Goal: Find specific page/section: Find specific page/section

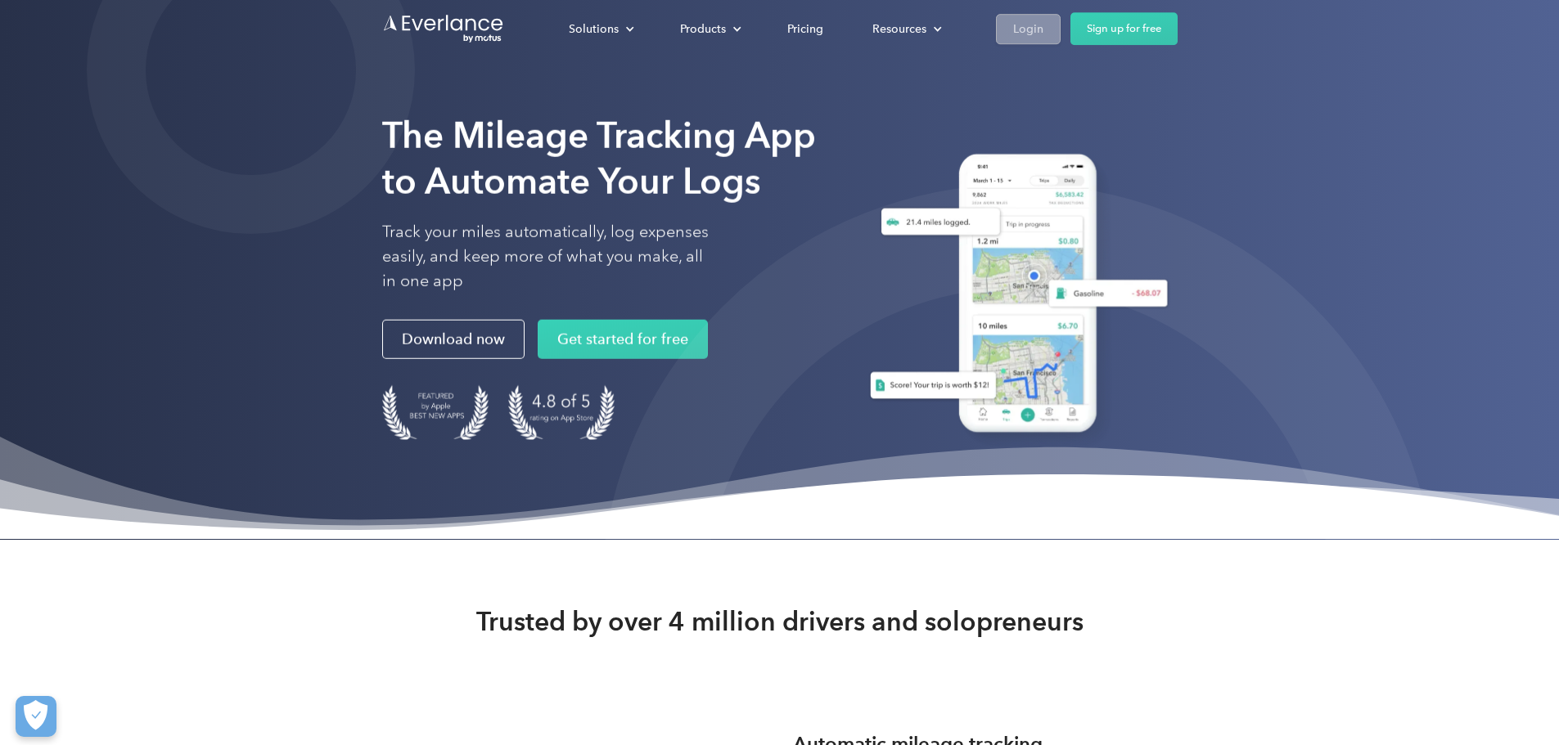
click at [1043, 29] on div "Login" at bounding box center [1028, 29] width 30 height 20
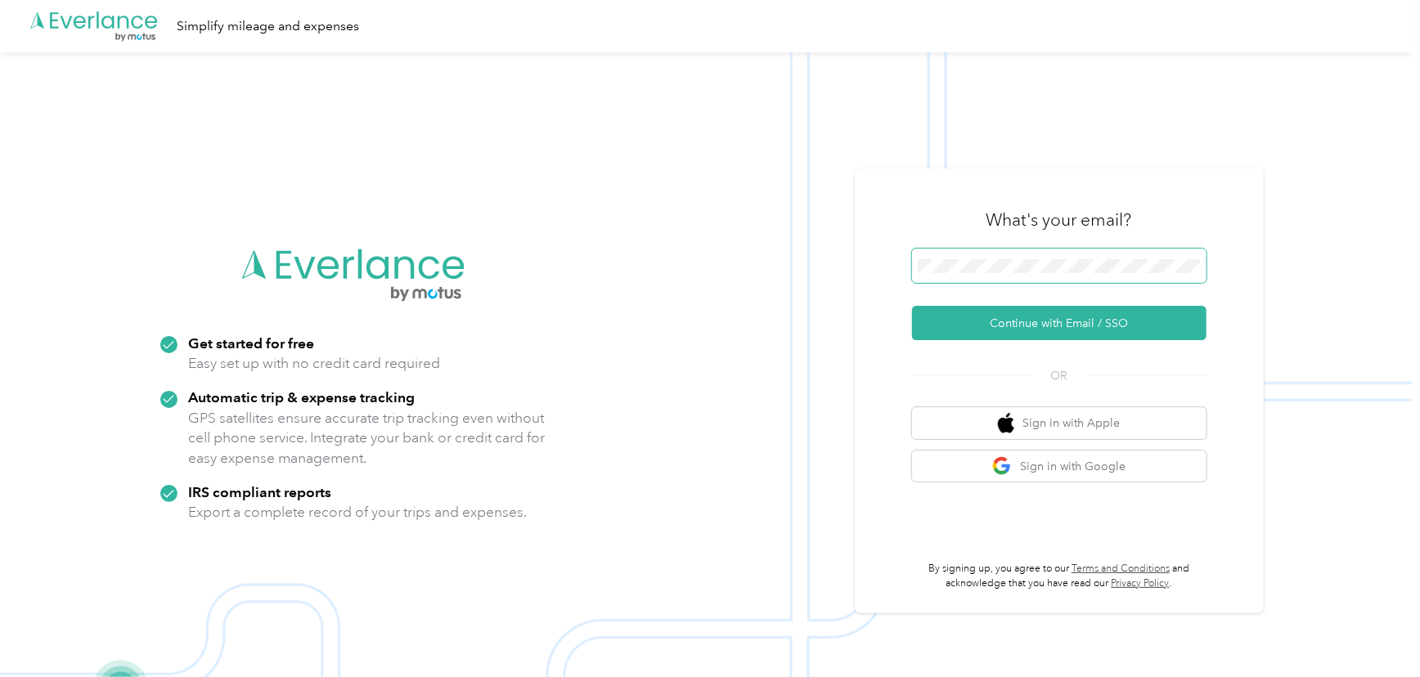
click at [988, 277] on span at bounding box center [1059, 266] width 295 height 34
click at [1079, 314] on button "Continue with Email / SSO" at bounding box center [1059, 323] width 295 height 34
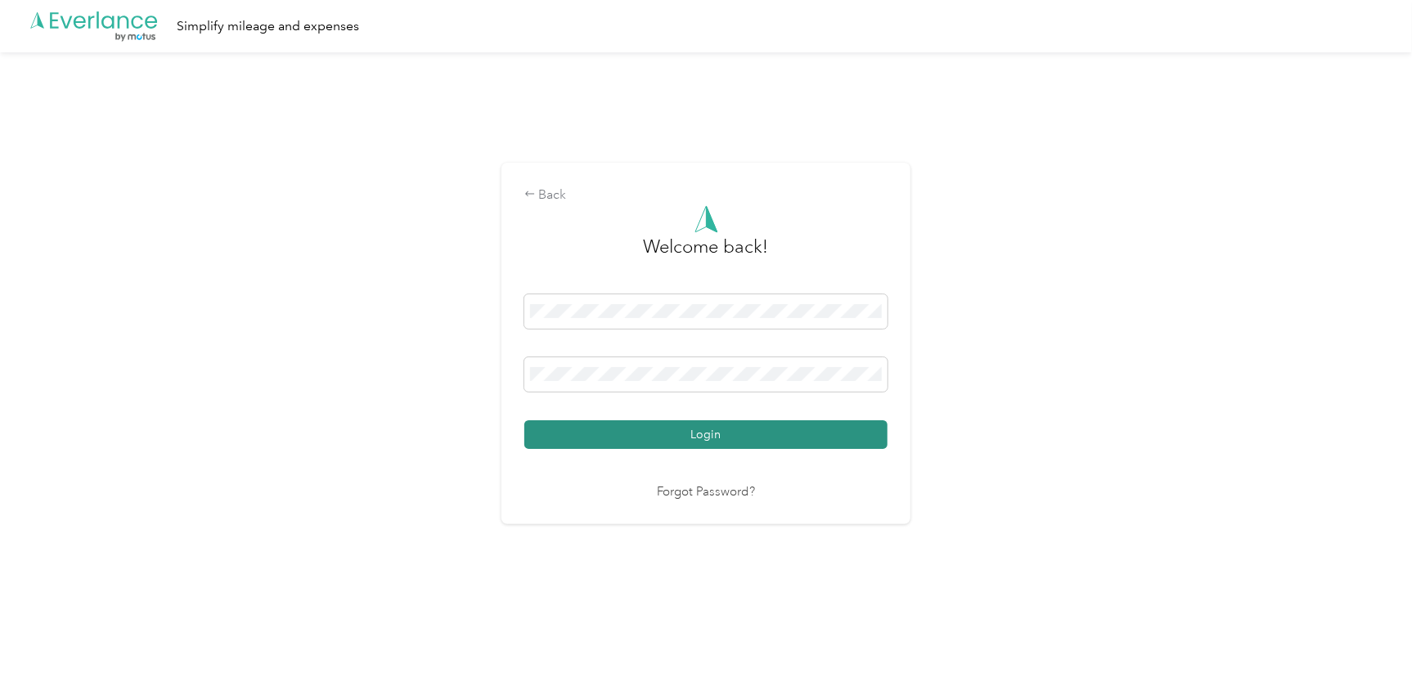
click at [708, 443] on button "Login" at bounding box center [705, 435] width 363 height 29
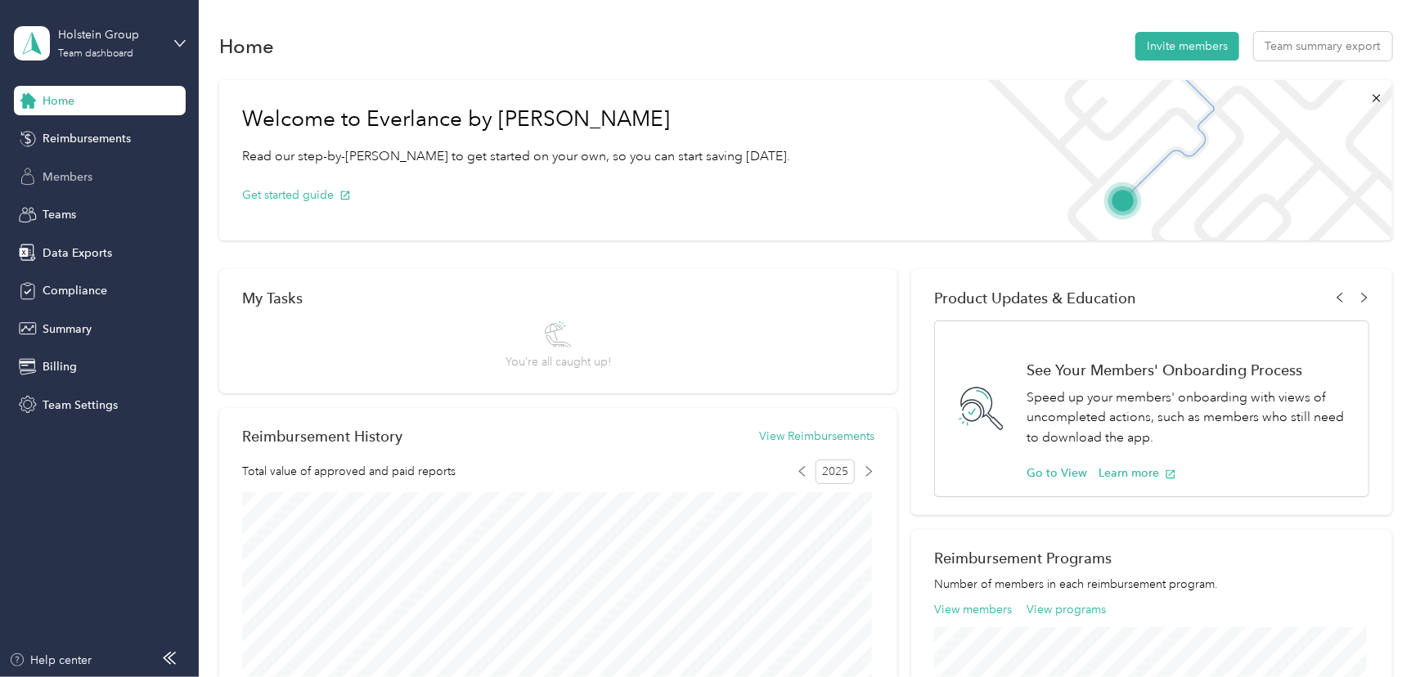
click at [50, 185] on span "Members" at bounding box center [68, 177] width 50 height 17
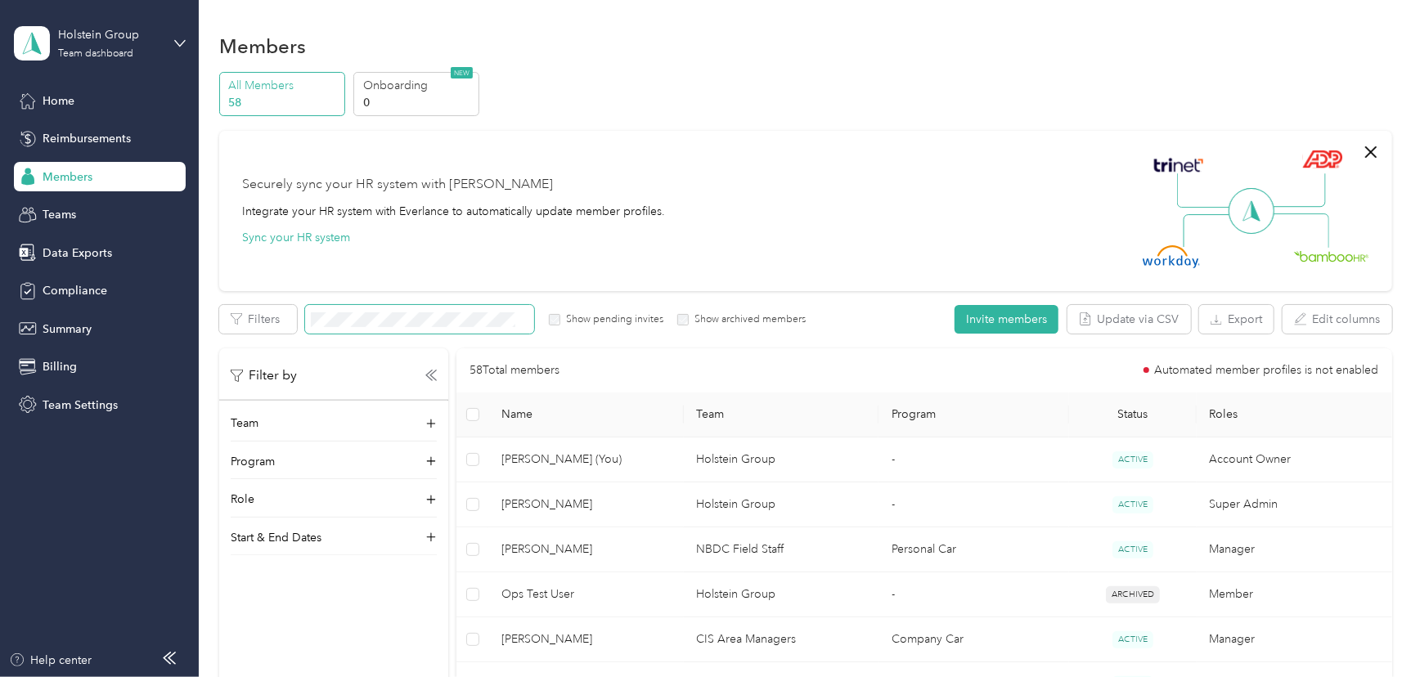
click at [456, 329] on span at bounding box center [419, 319] width 229 height 29
click at [456, 327] on span at bounding box center [419, 319] width 229 height 29
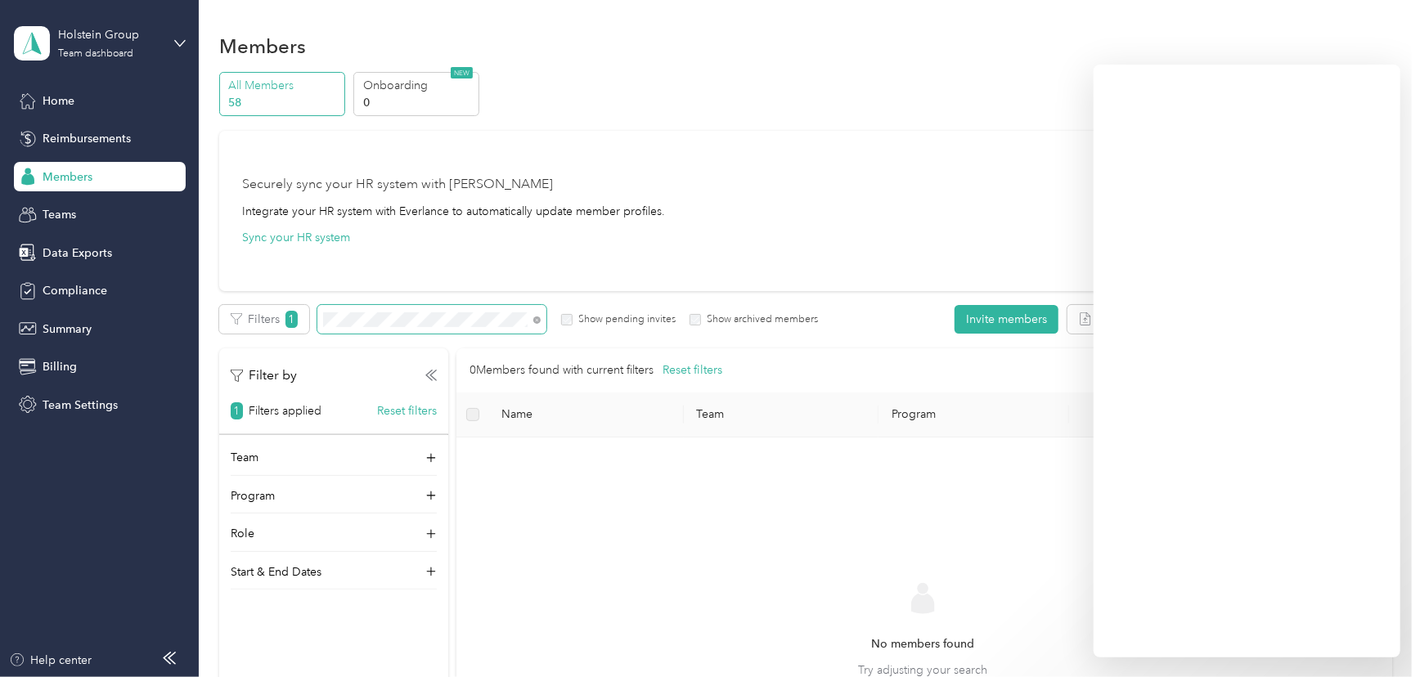
click at [385, 331] on span at bounding box center [431, 319] width 229 height 29
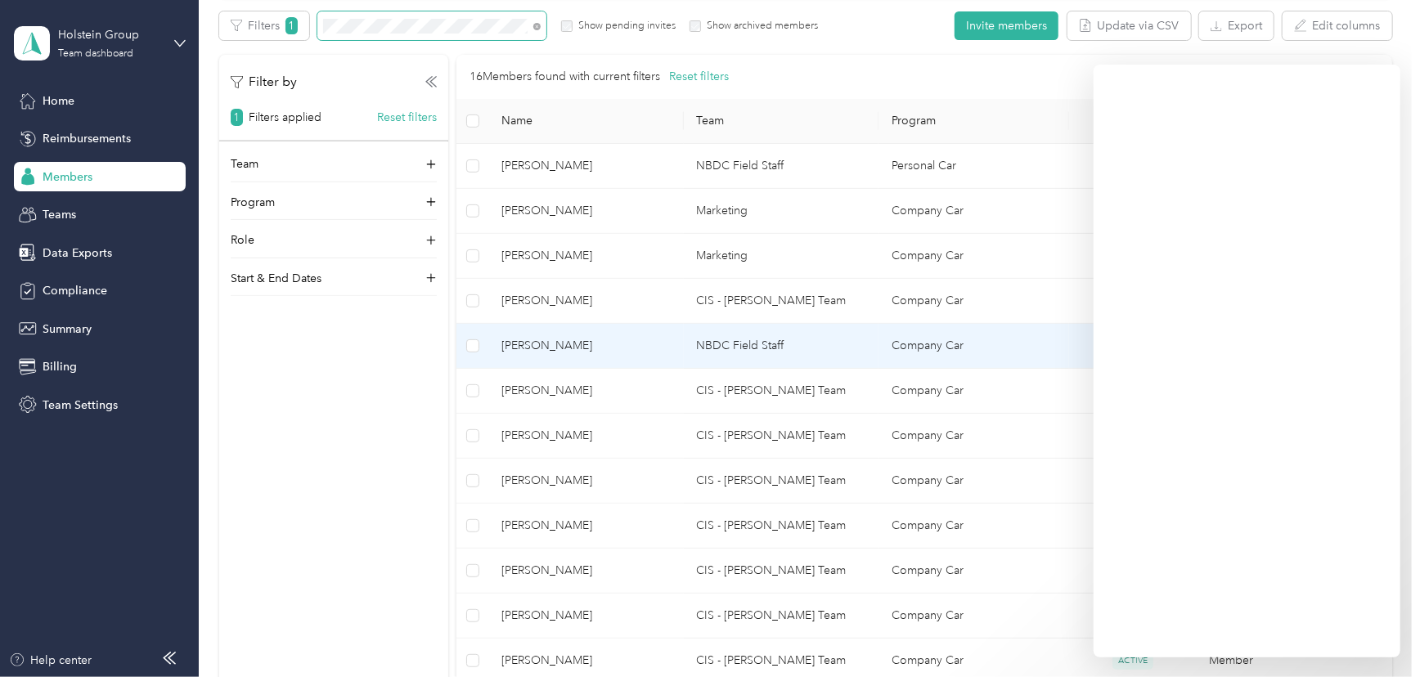
scroll to position [297, 0]
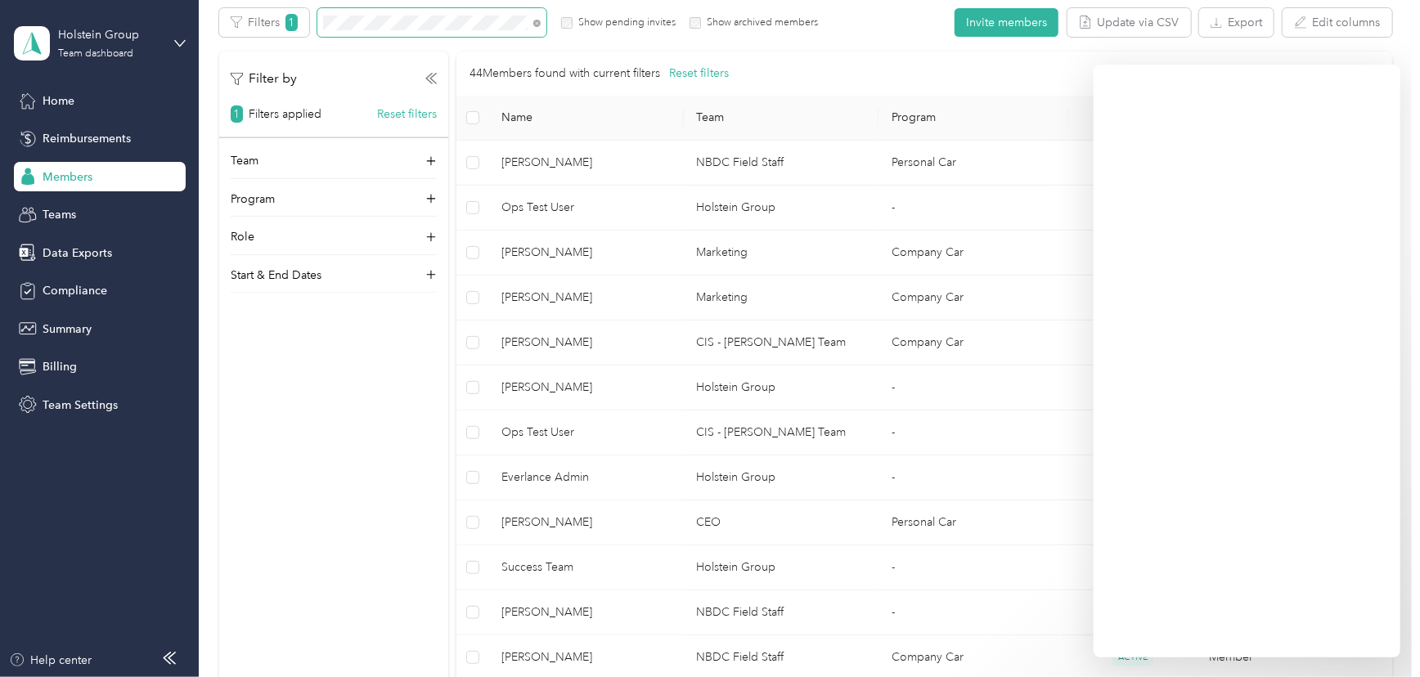
click at [425, 32] on span at bounding box center [431, 22] width 229 height 29
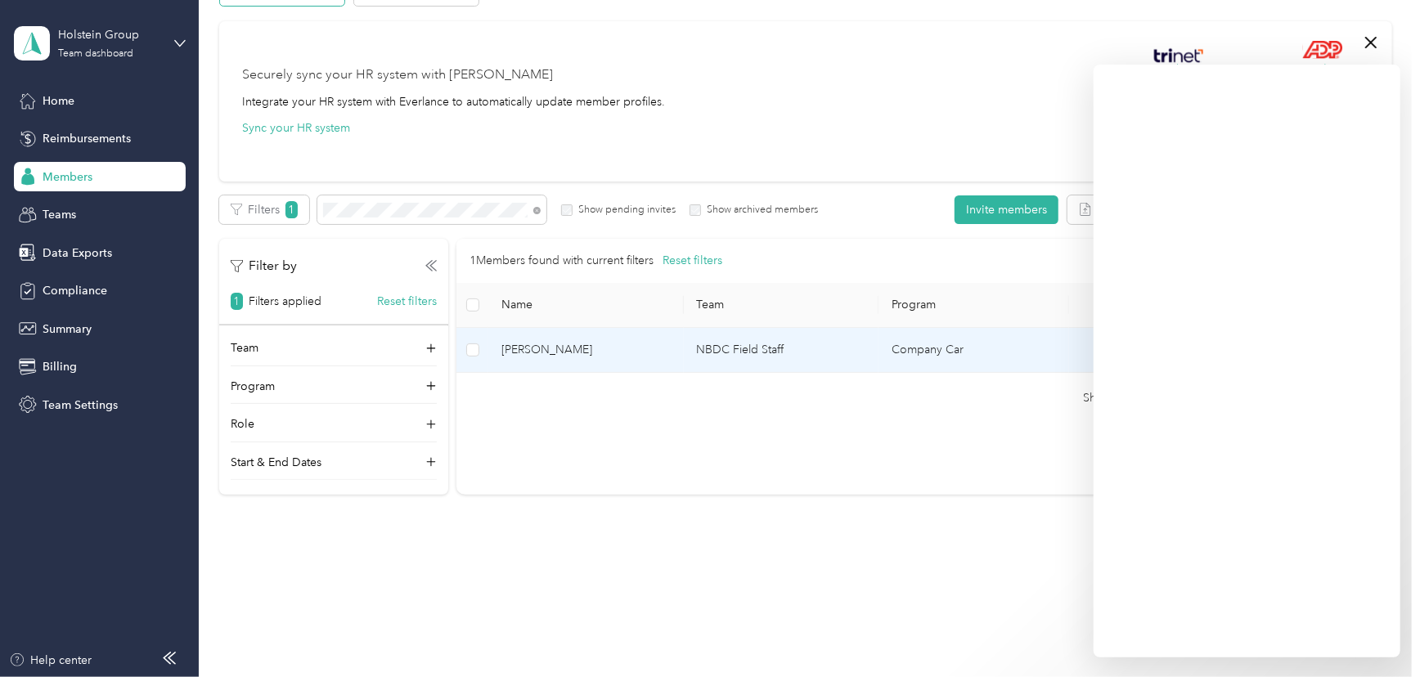
click at [587, 366] on td "Lynden Bustard" at bounding box center [586, 350] width 196 height 45
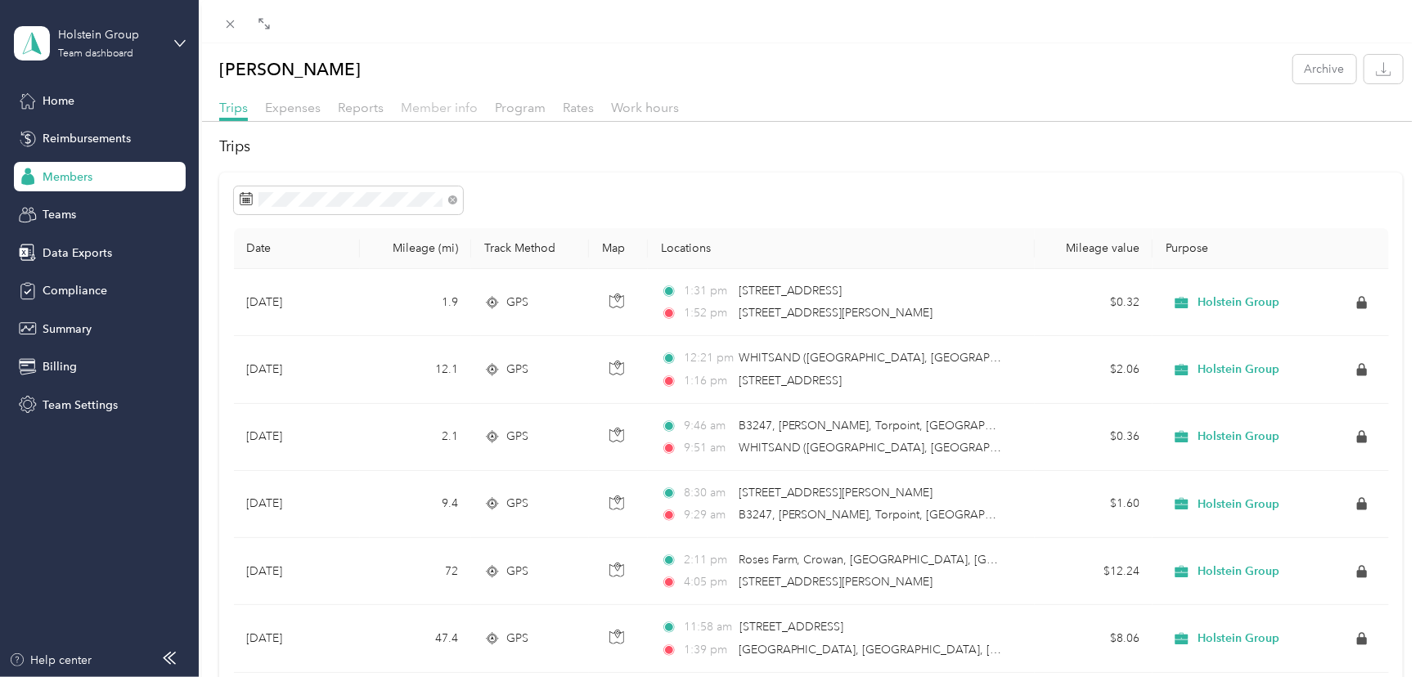
click at [448, 109] on span "Member info" at bounding box center [439, 108] width 77 height 16
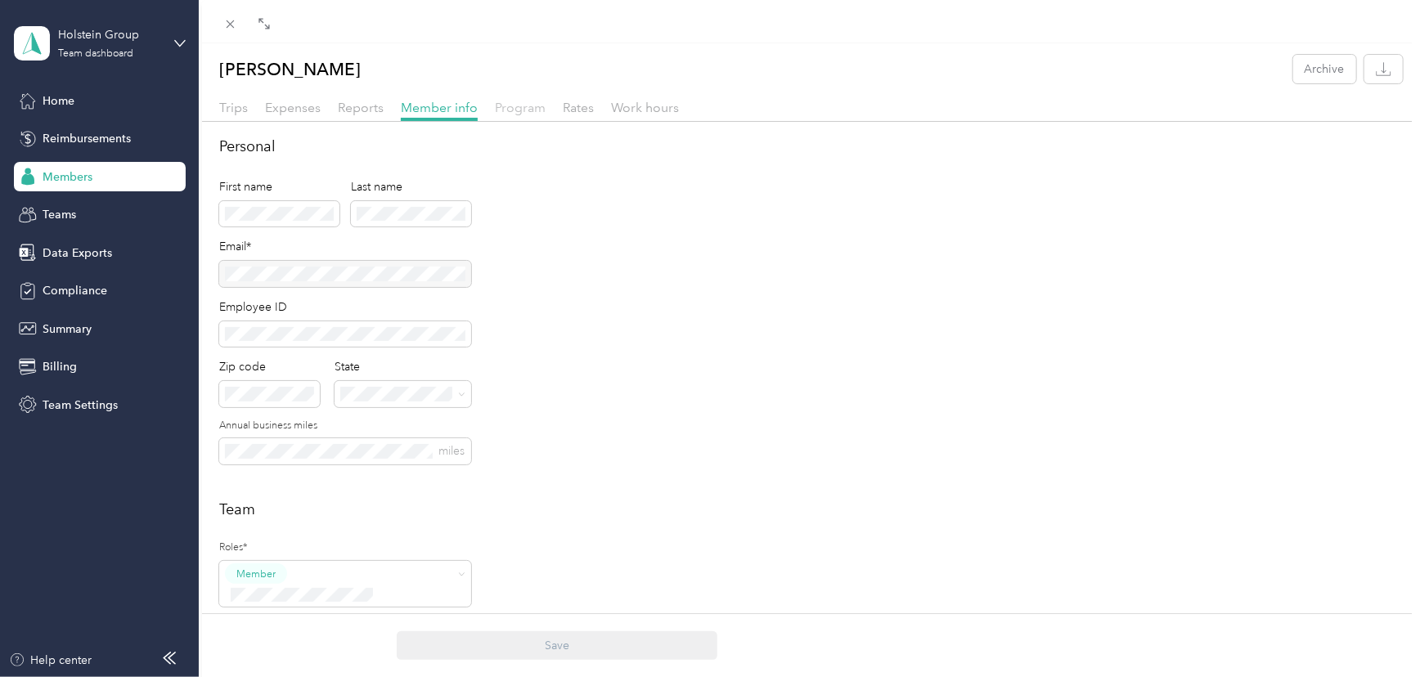
click at [515, 107] on span "Program" at bounding box center [520, 108] width 51 height 16
